Goal: Check status: Check status

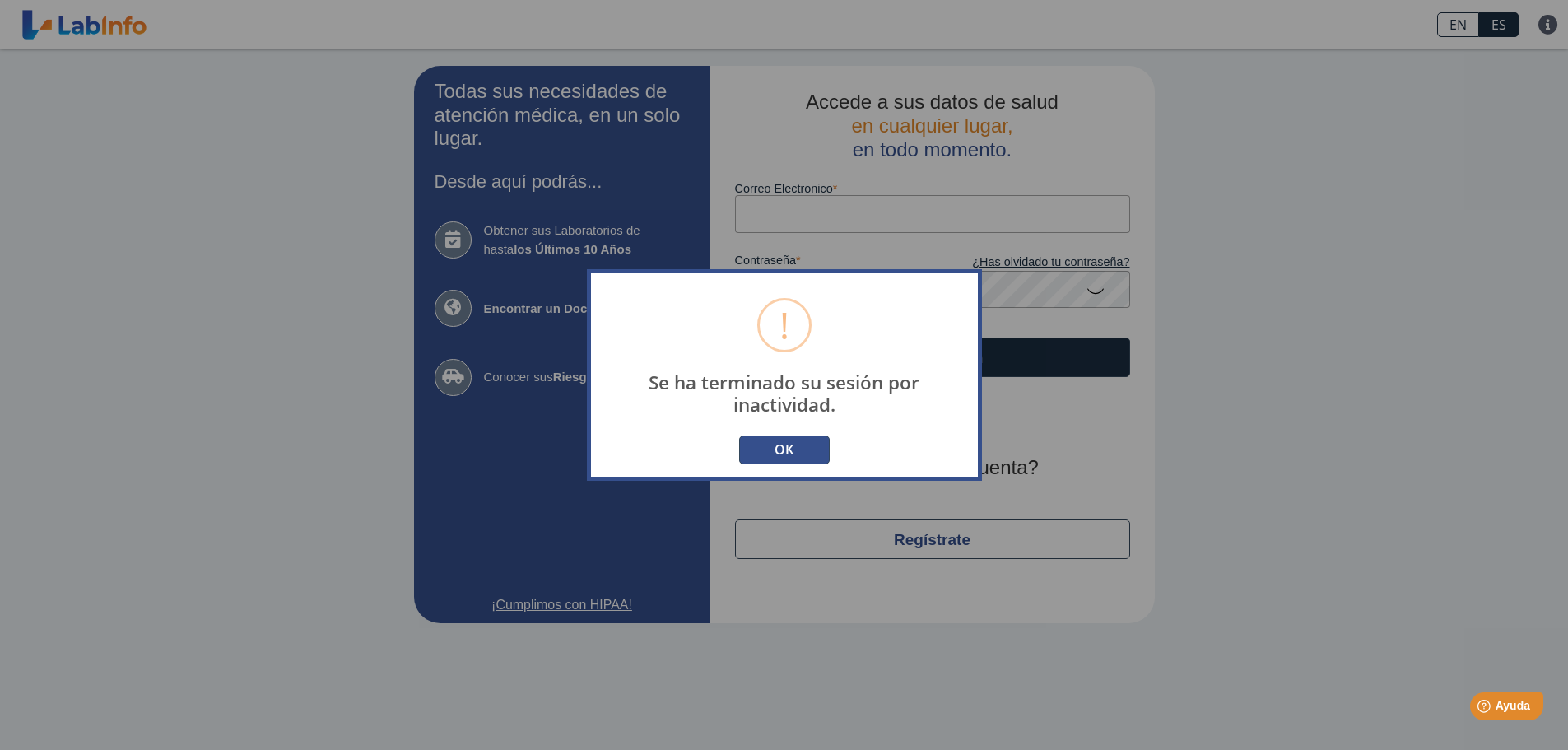
click at [793, 457] on button "OK" at bounding box center [785, 451] width 91 height 29
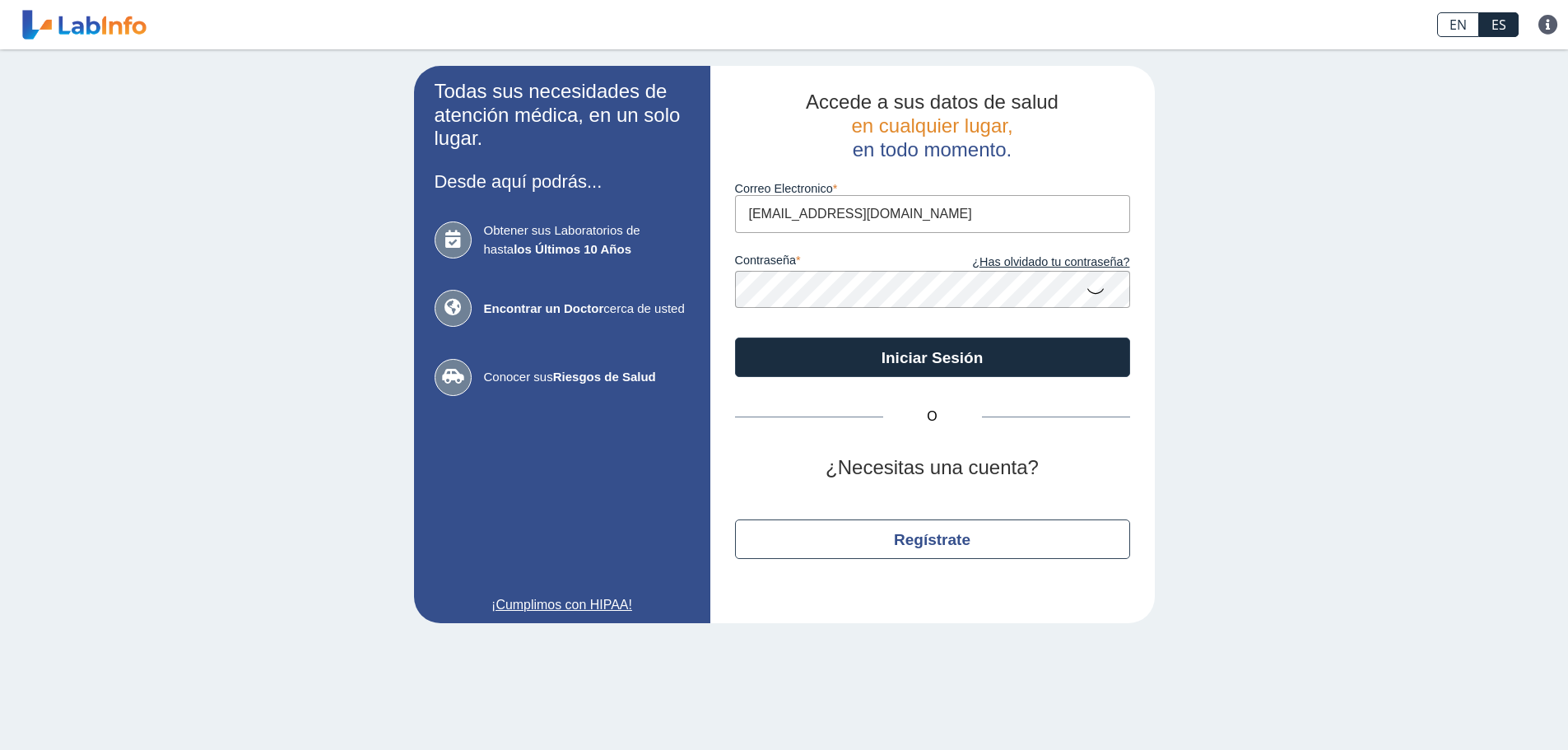
click at [735, 338] on button "Iniciar Sesión" at bounding box center [932, 358] width 395 height 39
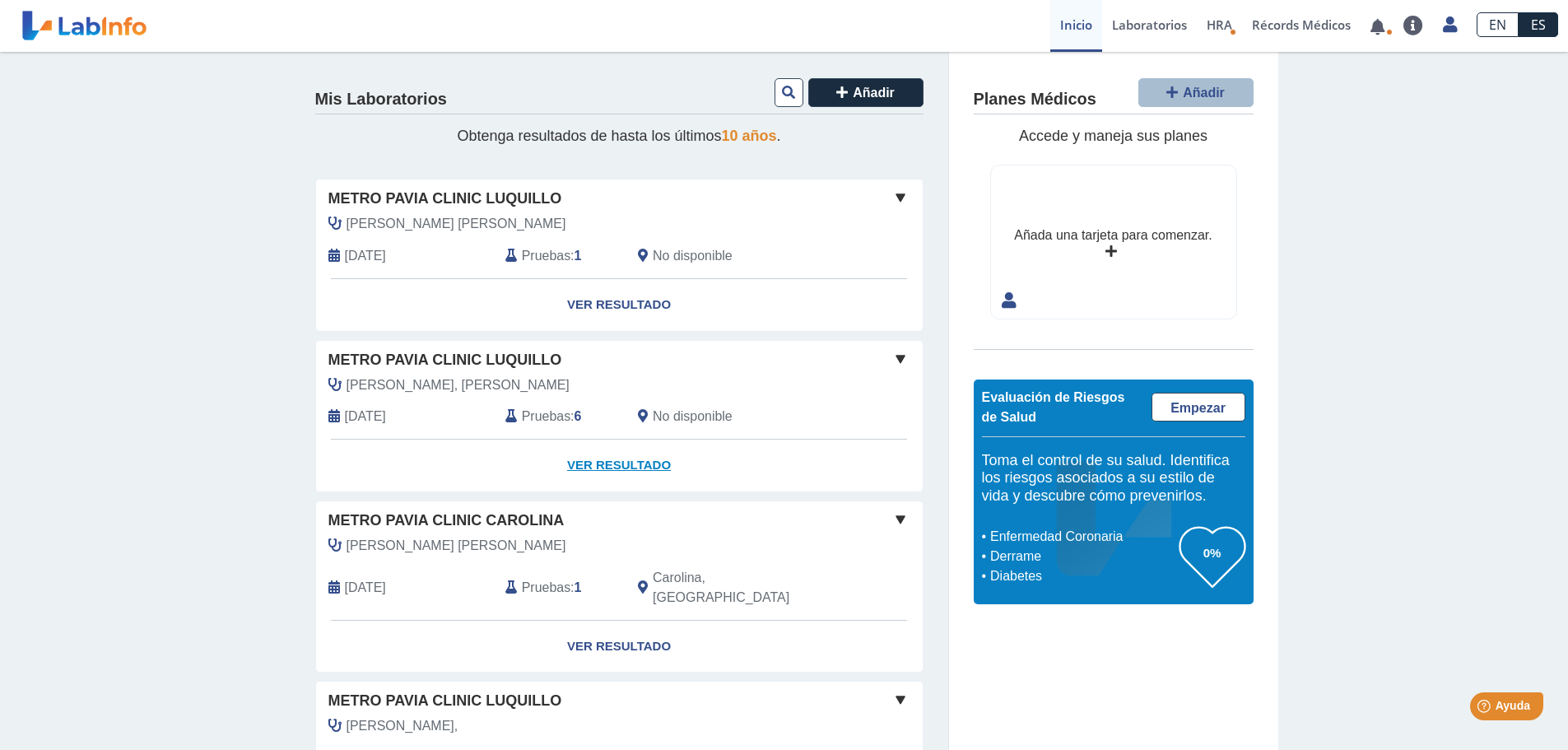
click at [612, 467] on link "Ver Resultado" at bounding box center [619, 466] width 606 height 51
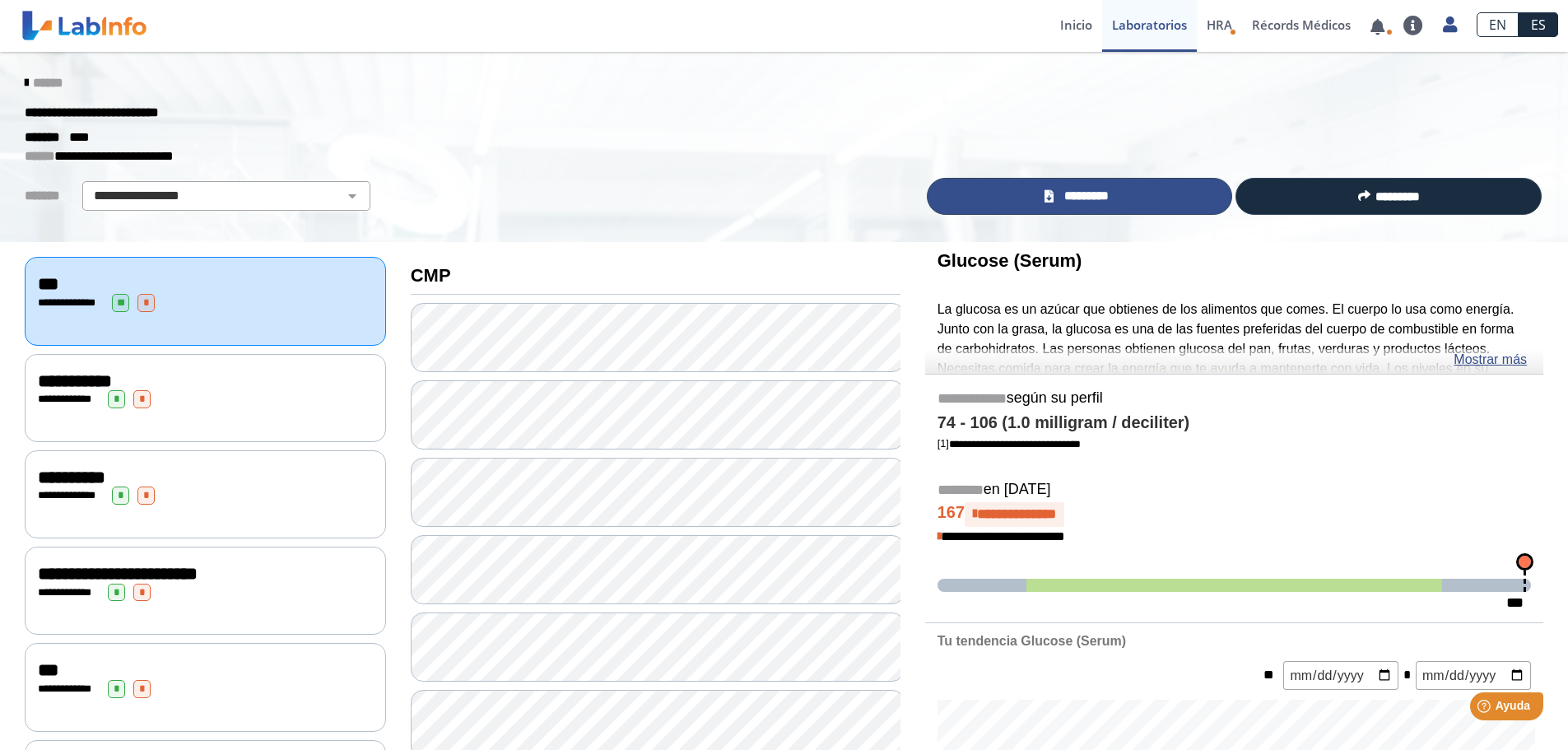
click at [1090, 194] on span "*********" at bounding box center [1087, 197] width 57 height 19
